Goal: Task Accomplishment & Management: Use online tool/utility

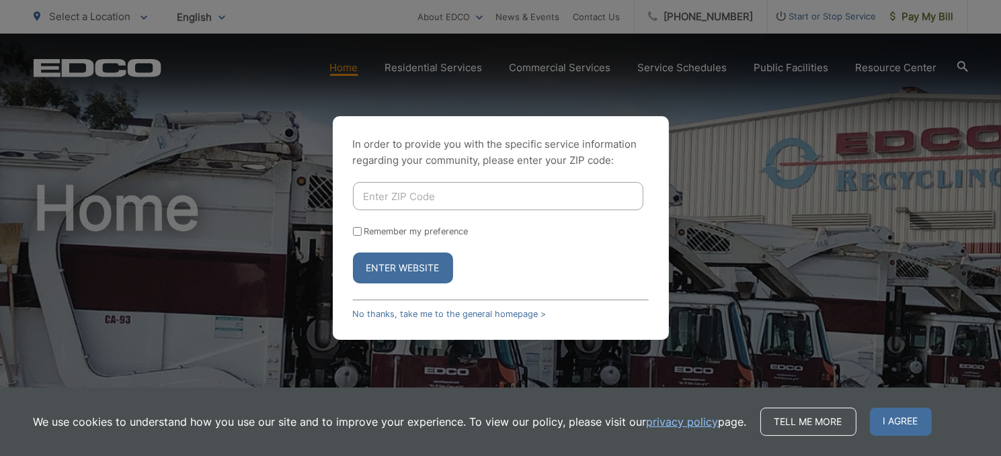
click at [407, 196] on input "Enter ZIP Code" at bounding box center [498, 196] width 290 height 28
type input "92021"
click at [357, 233] on input "Remember my preference" at bounding box center [357, 231] width 9 height 9
checkbox input "true"
click at [385, 268] on button "Enter Website" at bounding box center [403, 268] width 100 height 31
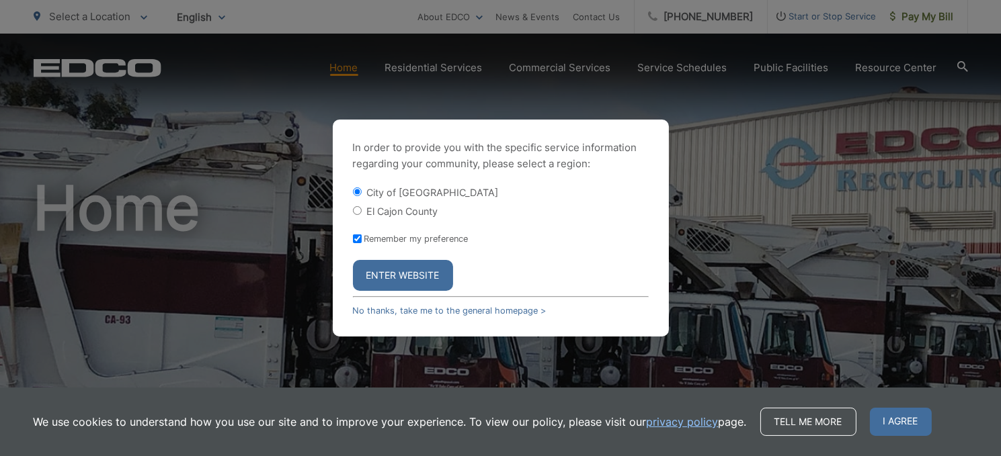
click at [357, 210] on input "El Cajon County" at bounding box center [357, 210] width 9 height 9
radio input "true"
click at [410, 284] on button "Enter Website" at bounding box center [403, 275] width 100 height 31
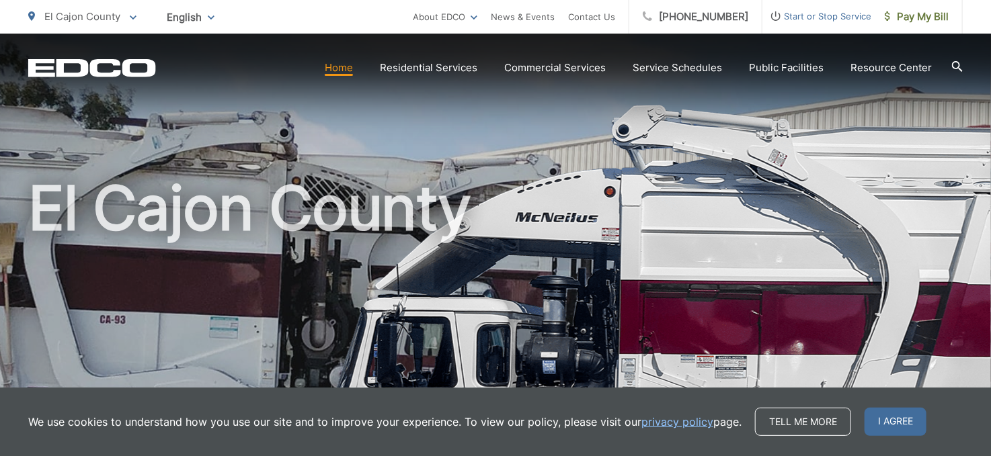
click at [508, 164] on div "El Cajon County" at bounding box center [495, 311] width 934 height 555
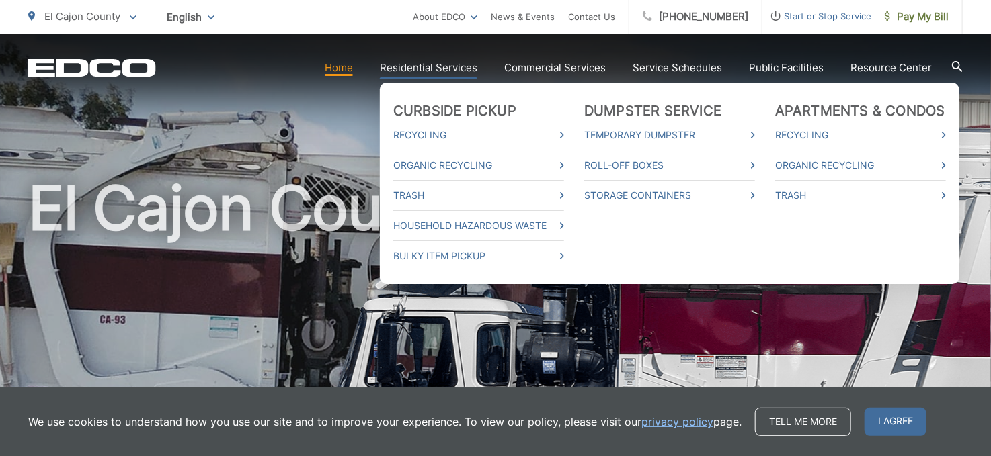
click at [461, 68] on link "Residential Services" at bounding box center [428, 68] width 97 height 16
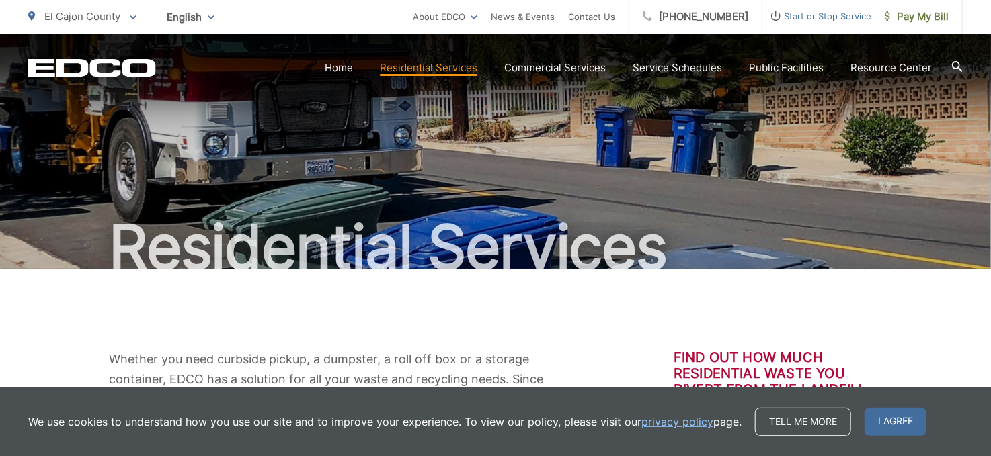
click at [603, 138] on div "Residential Services" at bounding box center [495, 151] width 934 height 235
click at [891, 413] on span "I agree" at bounding box center [896, 422] width 62 height 28
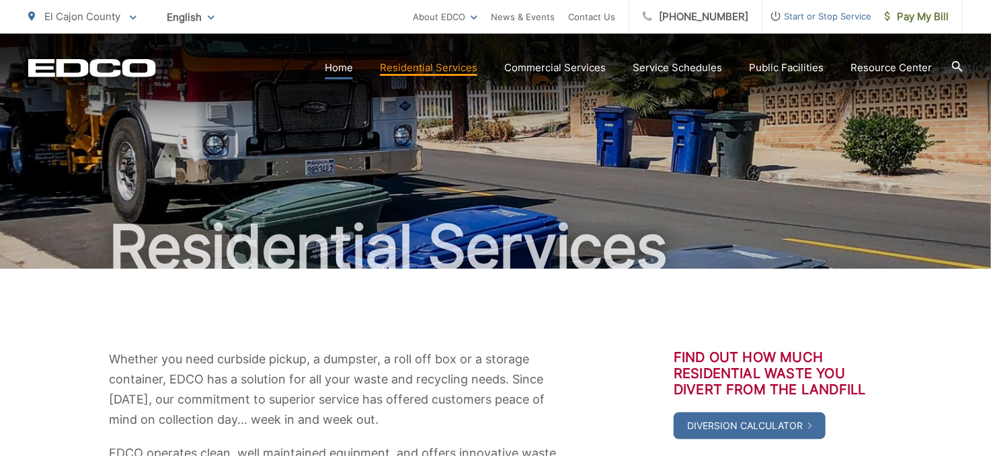
click at [338, 69] on link "Home" at bounding box center [339, 68] width 28 height 16
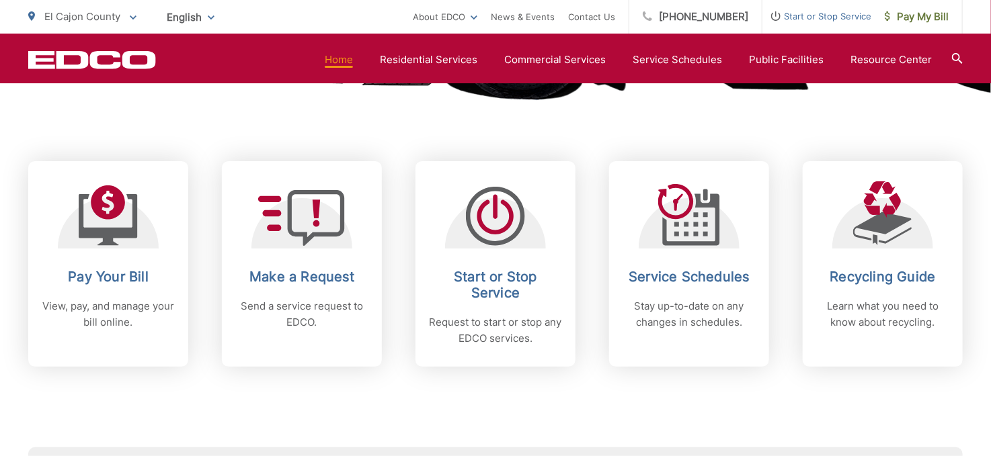
scroll to position [538, 0]
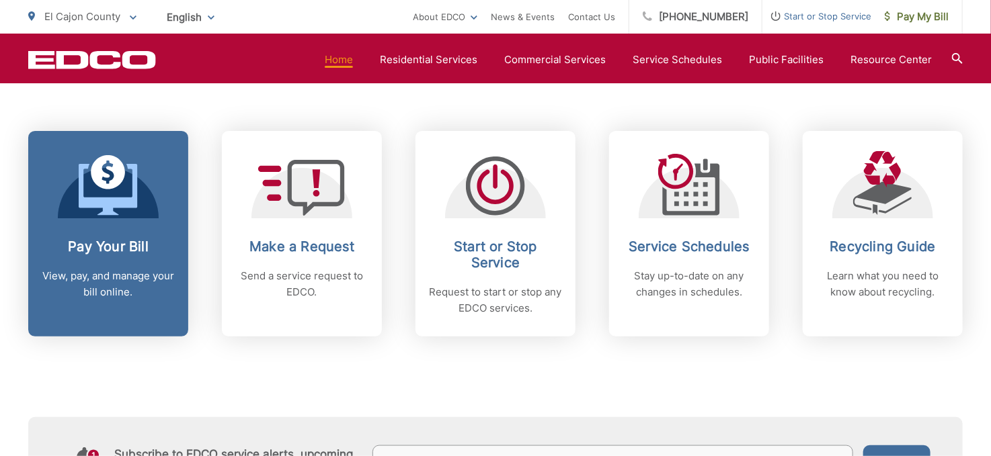
click at [103, 272] on p "View, pay, and manage your bill online." at bounding box center [108, 284] width 133 height 32
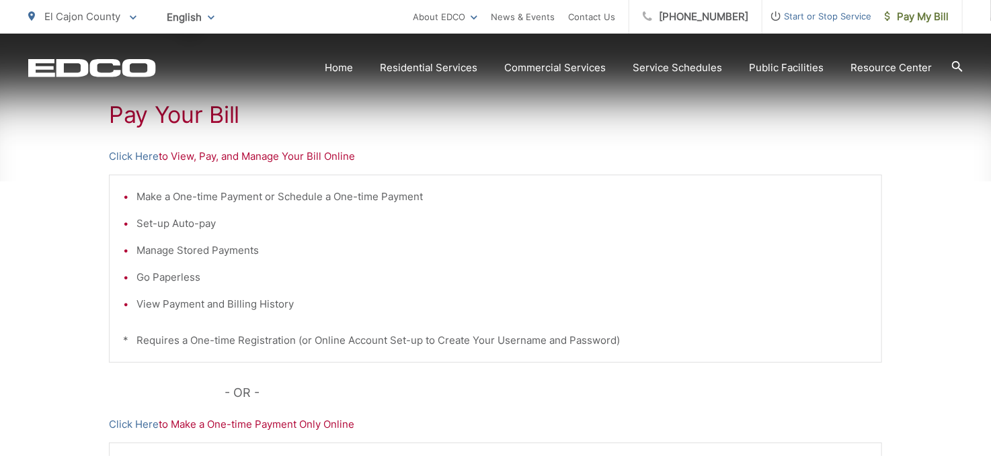
scroll to position [269, 0]
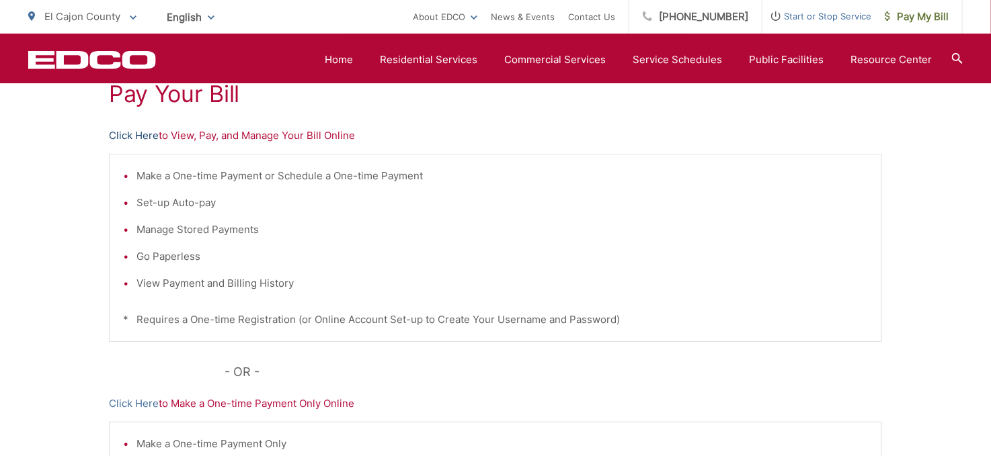
click at [138, 132] on link "Click Here" at bounding box center [134, 136] width 50 height 16
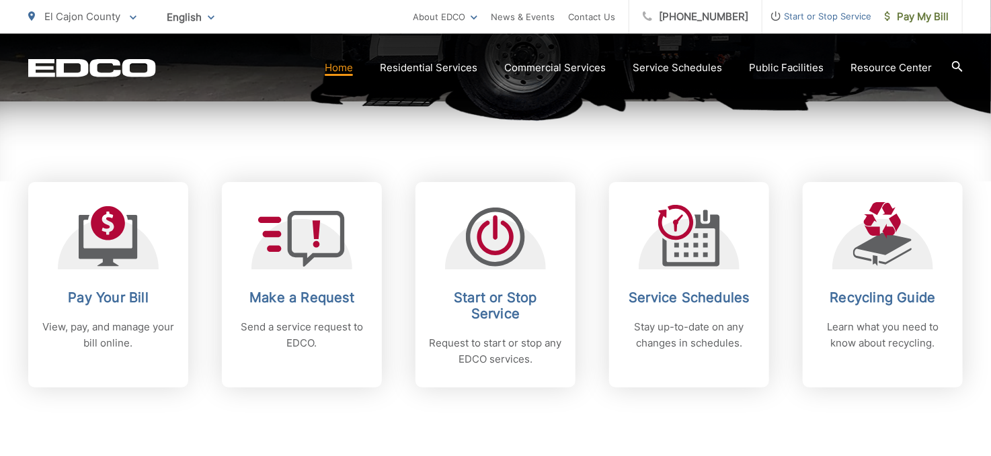
scroll to position [538, 0]
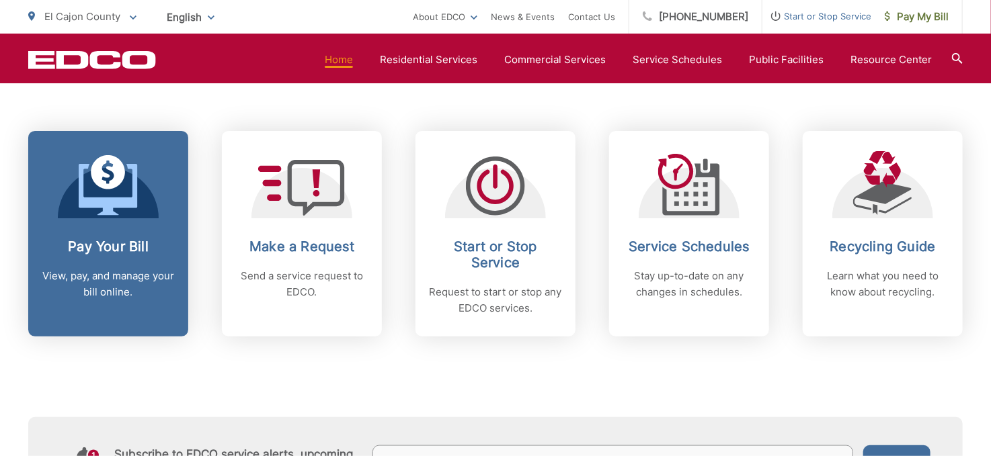
click at [85, 250] on h2 "Pay Your Bill" at bounding box center [108, 247] width 133 height 16
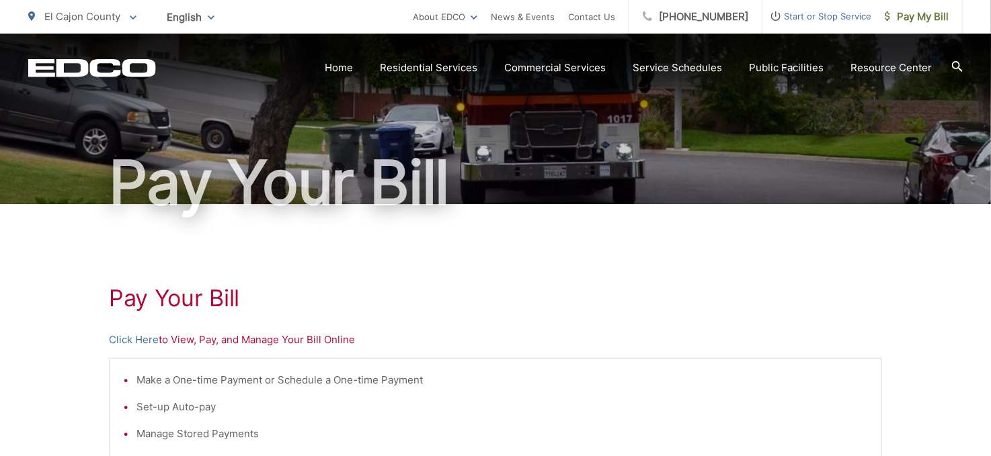
scroll to position [134, 0]
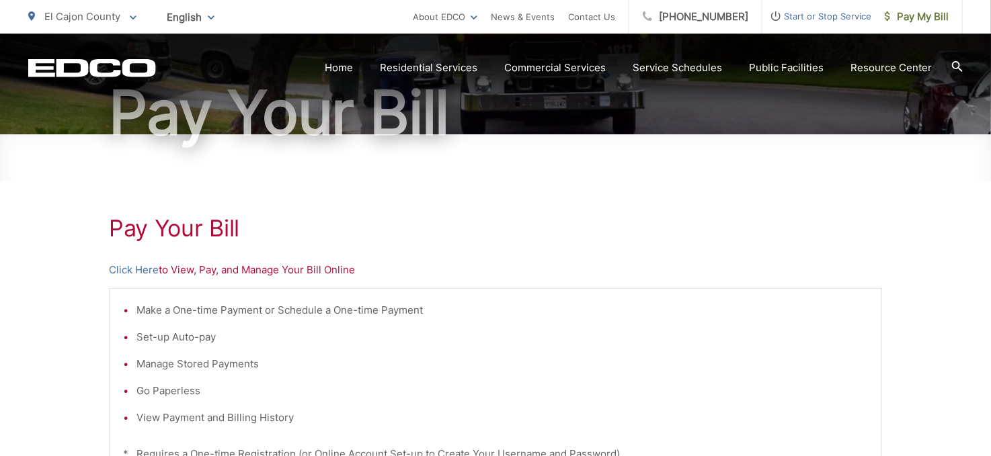
drag, startPoint x: 965, startPoint y: 3, endPoint x: 598, endPoint y: 220, distance: 427.4
click at [598, 220] on h1 "Pay Your Bill" at bounding box center [495, 228] width 773 height 27
drag, startPoint x: 914, startPoint y: 1, endPoint x: 599, endPoint y: 243, distance: 397.0
click at [599, 243] on div "Pay Your [PERSON_NAME] Here to View, Pay, and Manage Your Bill Online Make a On…" at bounding box center [495, 436] width 773 height 604
click at [502, 271] on p "Click Here to View, Pay, and Manage Your Bill Online" at bounding box center [495, 270] width 773 height 16
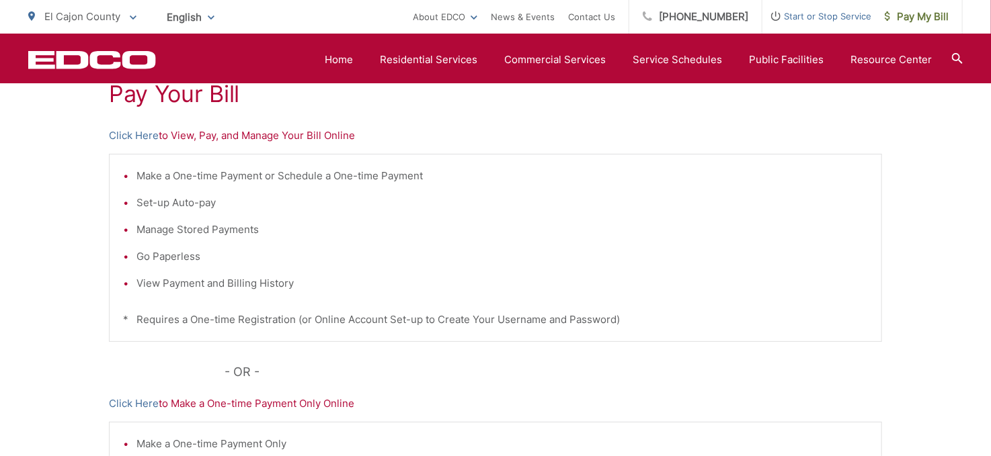
scroll to position [202, 0]
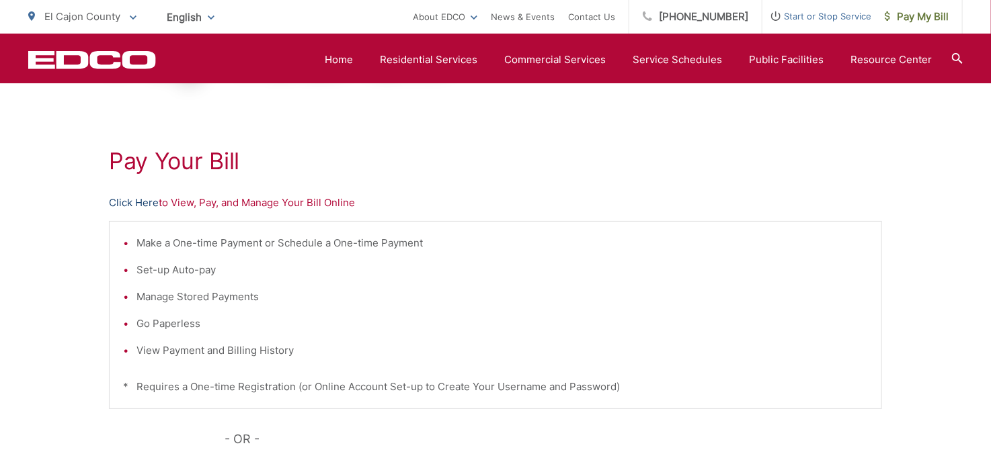
click at [128, 203] on link "Click Here" at bounding box center [134, 203] width 50 height 16
